Goal: Navigation & Orientation: Find specific page/section

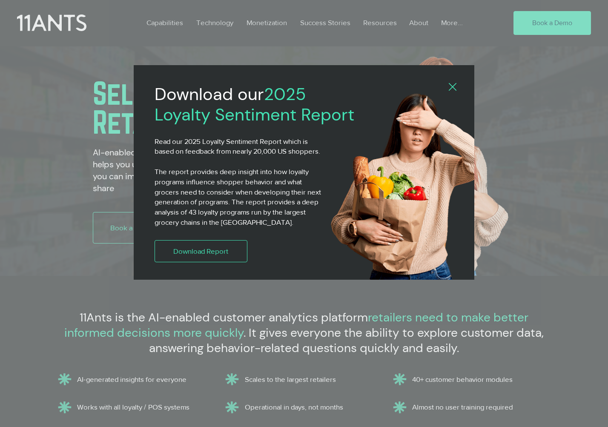
click at [451, 88] on icon "Back to site" at bounding box center [452, 87] width 8 height 8
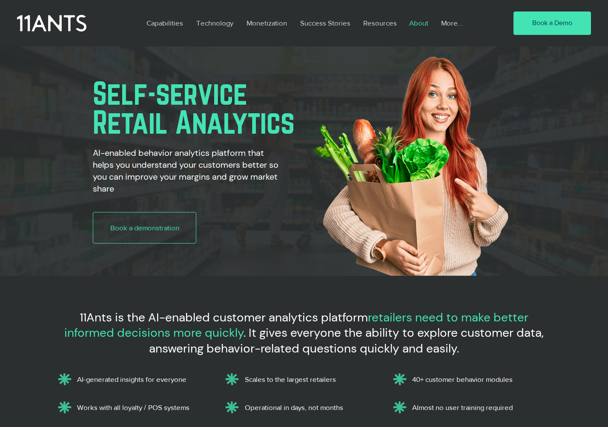
click at [419, 21] on p "About" at bounding box center [419, 23] width 28 height 20
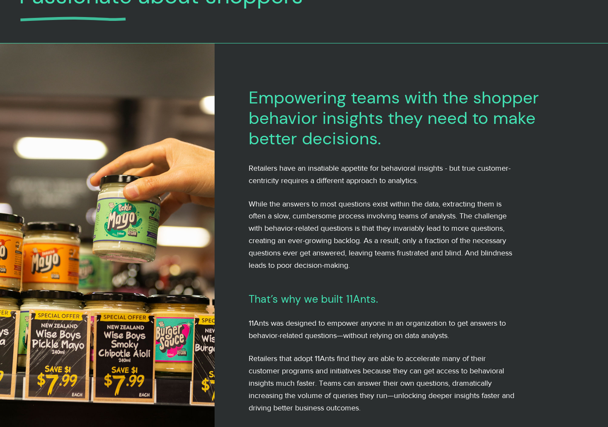
scroll to position [96, 0]
